Goal: Check status: Check status

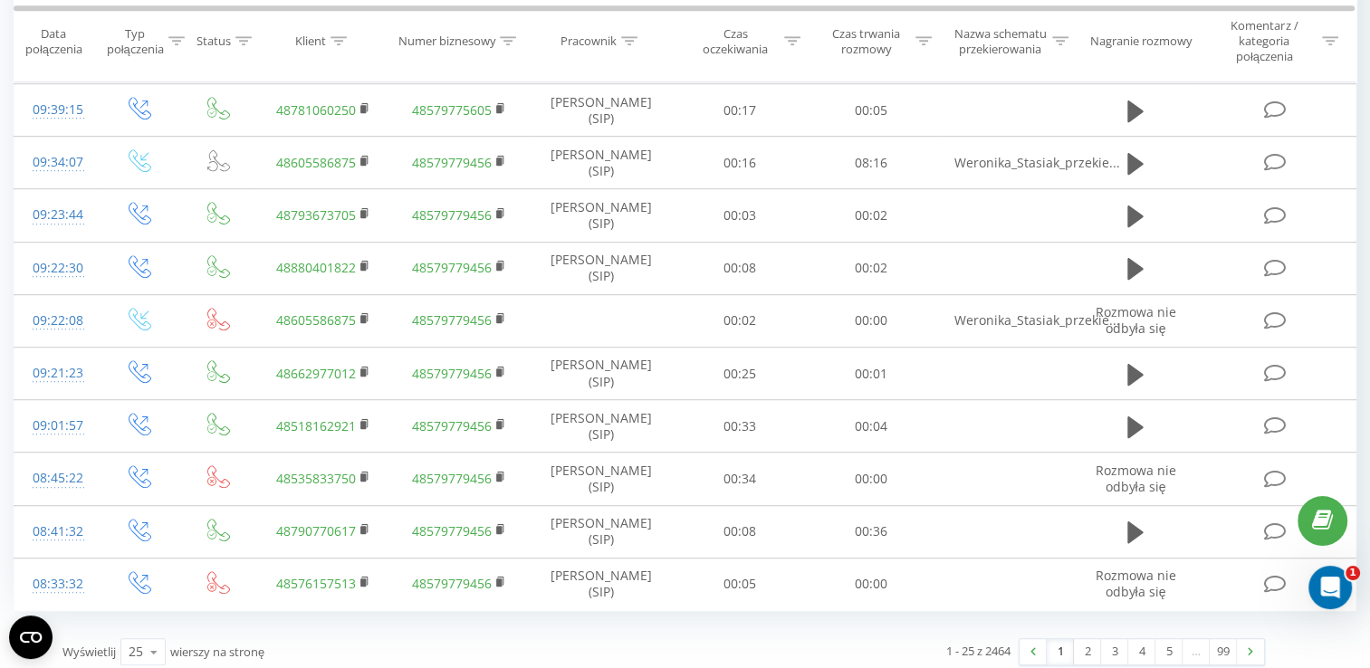
scroll to position [997, 0]
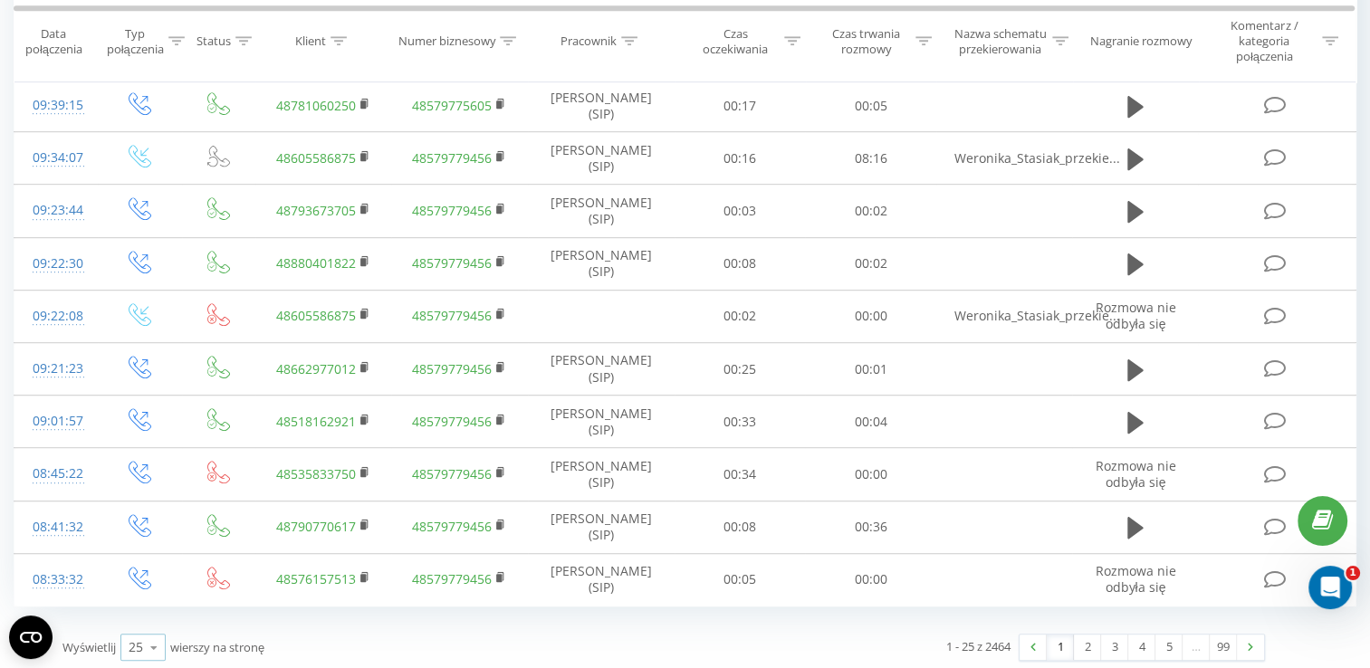
click at [131, 639] on div "25" at bounding box center [136, 647] width 14 height 18
click at [138, 642] on div "25" at bounding box center [136, 647] width 14 height 18
click at [142, 613] on span "100" at bounding box center [140, 621] width 22 height 17
